Goal: Navigation & Orientation: Find specific page/section

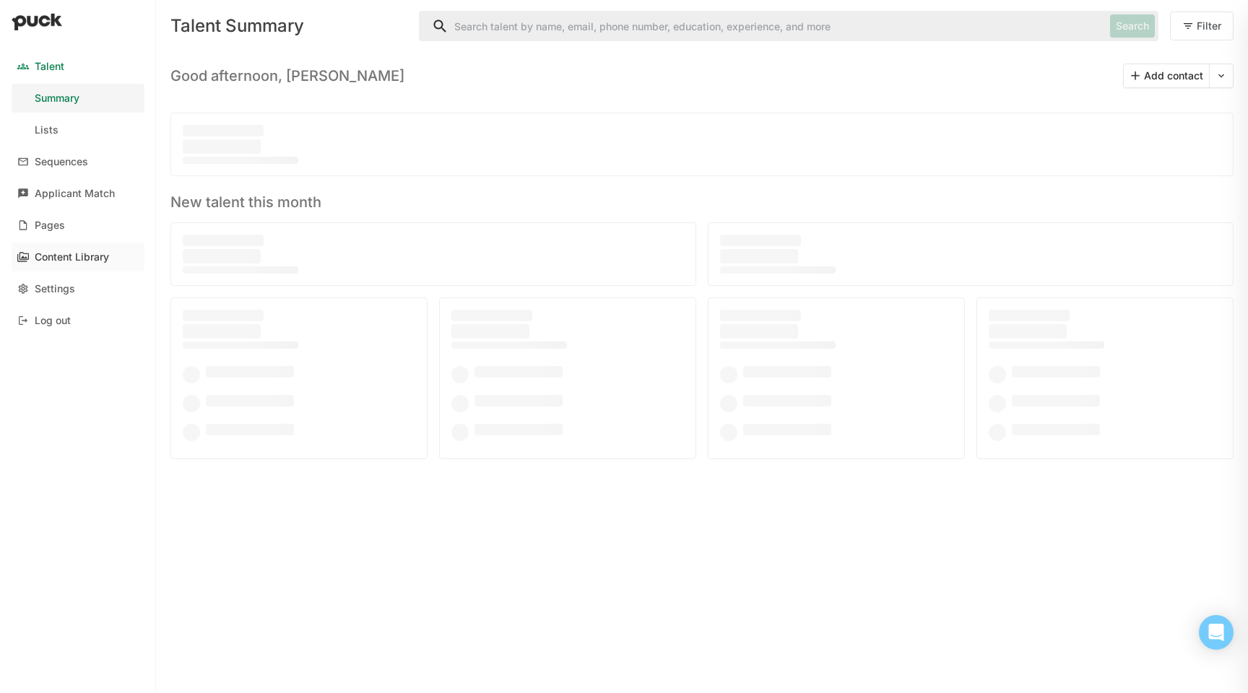
click at [105, 254] on div "Content Library" at bounding box center [72, 257] width 74 height 12
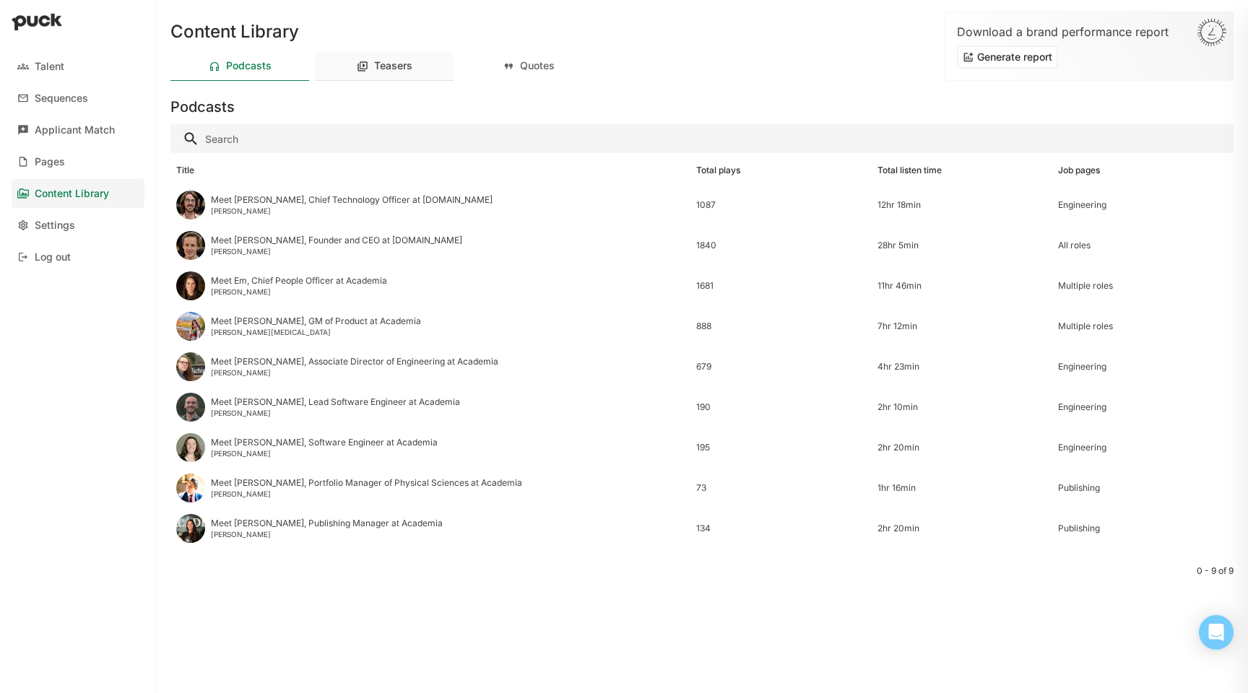
click at [404, 62] on div "Teasers" at bounding box center [393, 66] width 38 height 12
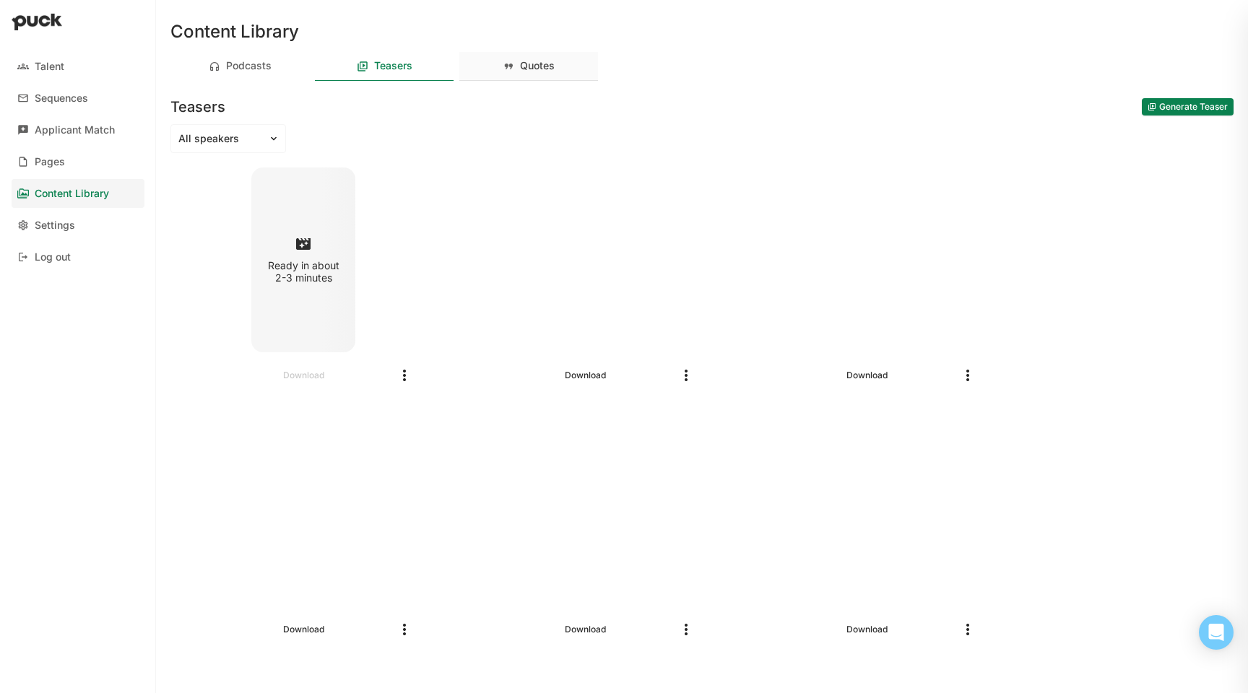
click at [535, 72] on div "Quotes" at bounding box center [537, 66] width 35 height 12
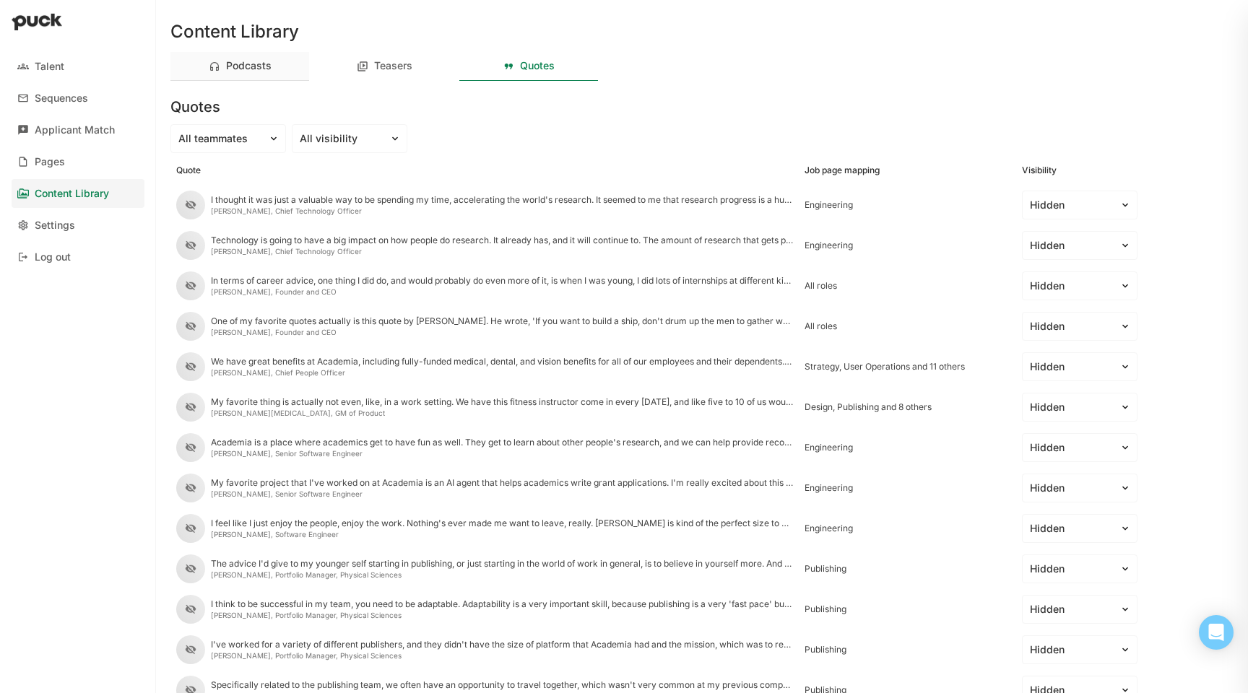
click at [261, 79] on div "Podcasts" at bounding box center [239, 66] width 139 height 29
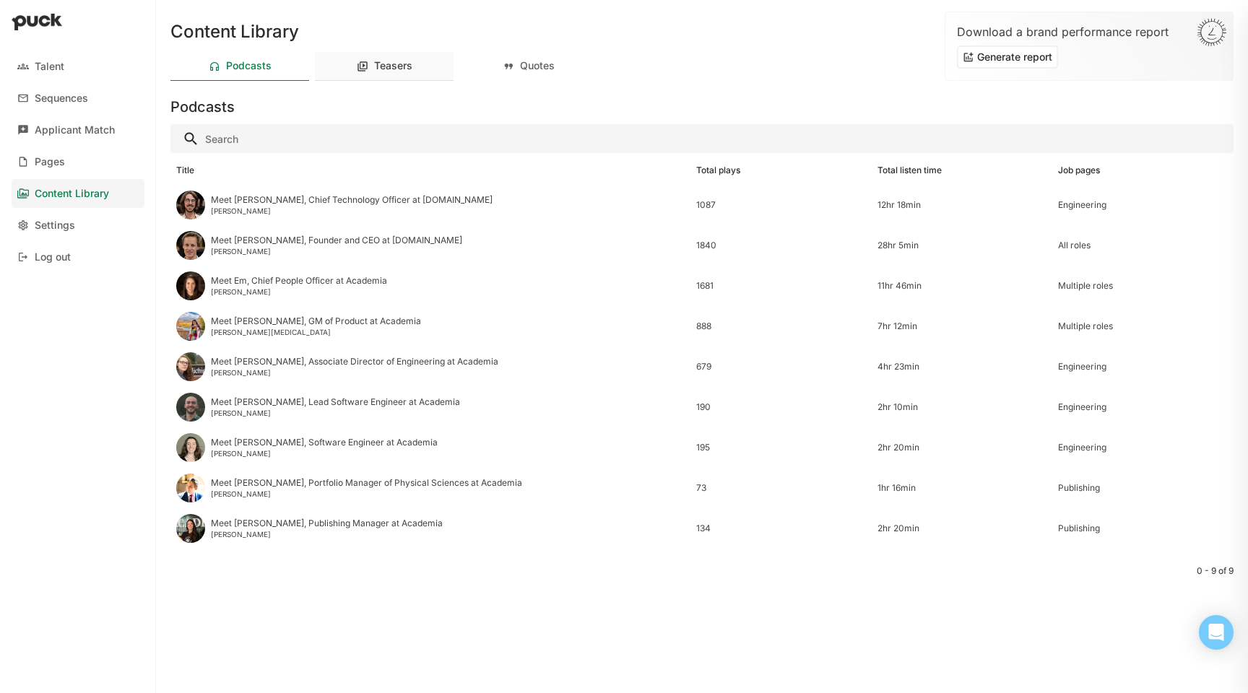
click at [430, 72] on div "Teasers" at bounding box center [384, 66] width 139 height 29
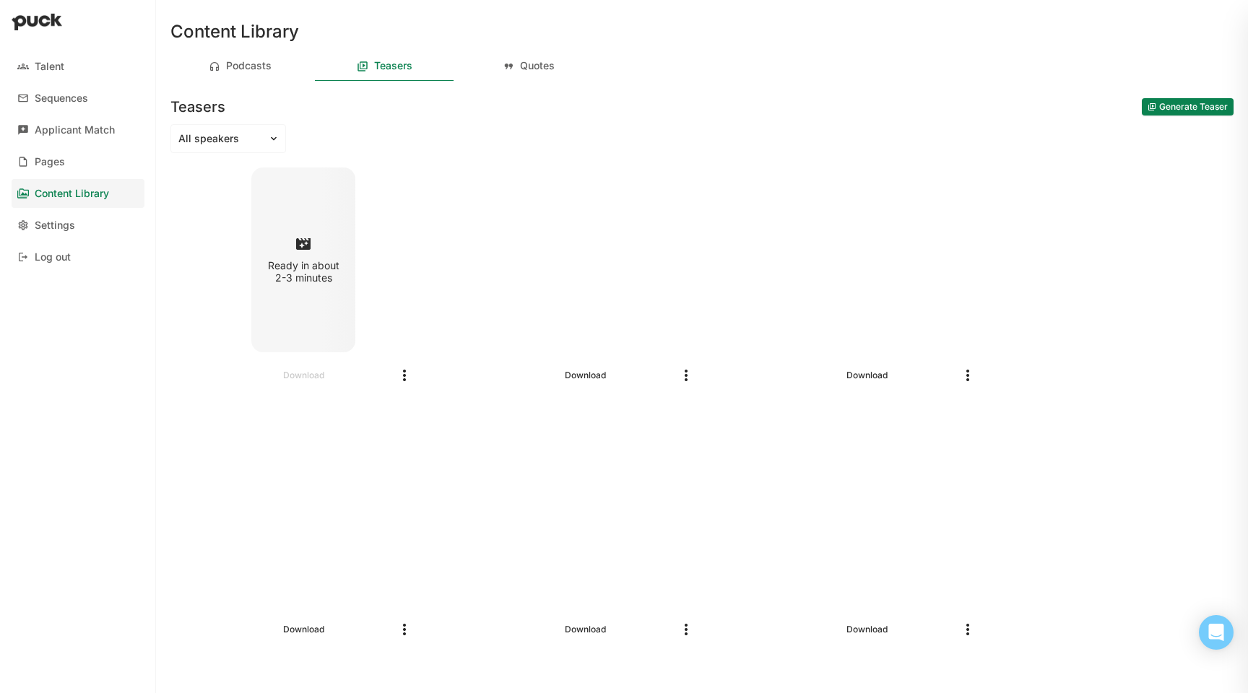
click at [251, 122] on div "Content Library Podcasts Teasers Quotes Teasers Generate Teaser All speakers Re…" at bounding box center [702, 346] width 1086 height 693
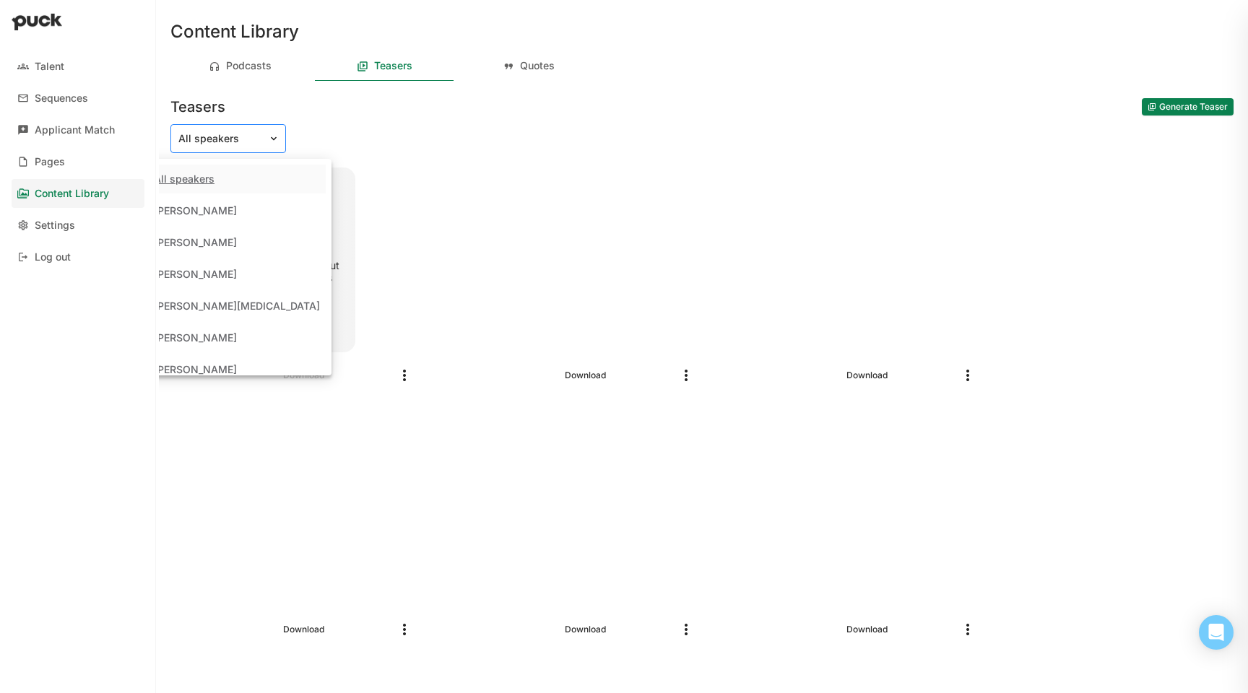
click at [251, 132] on div at bounding box center [219, 138] width 82 height 15
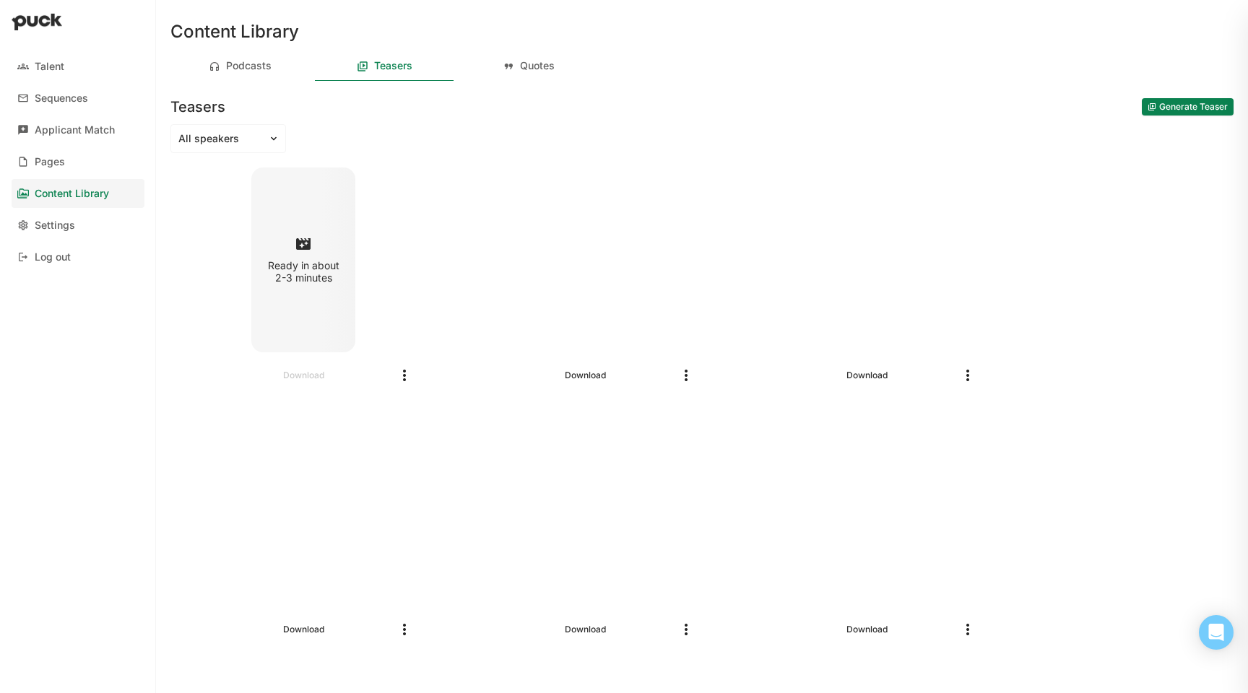
click at [446, 112] on div "Teasers Generate Teaser" at bounding box center [701, 104] width 1063 height 35
click at [267, 62] on div "Podcasts" at bounding box center [249, 66] width 46 height 12
